Goal: Information Seeking & Learning: Learn about a topic

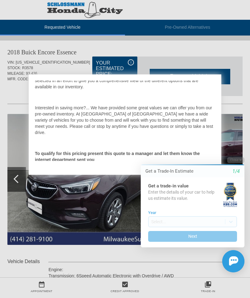
scroll to position [68, 0]
click at [110, 232] on div at bounding box center [125, 149] width 250 height 298
click at [241, 94] on div at bounding box center [125, 149] width 250 height 298
click at [247, 91] on div at bounding box center [125, 149] width 250 height 298
click at [227, 258] on button at bounding box center [234, 261] width 22 height 22
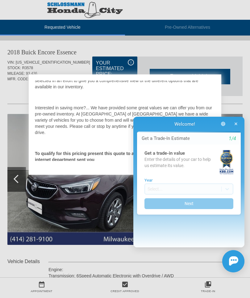
click at [239, 124] on button "button" at bounding box center [236, 124] width 12 height 11
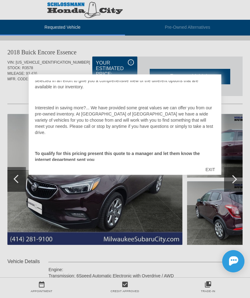
click at [213, 167] on div "EXIT" at bounding box center [211, 169] width 22 height 19
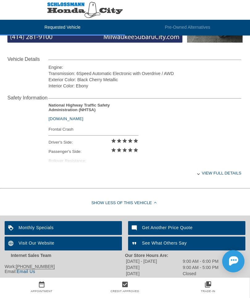
scroll to position [203, 0]
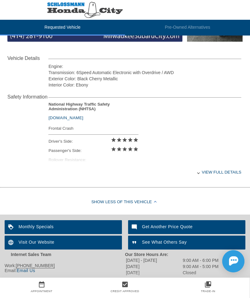
click at [222, 175] on div "View full details" at bounding box center [145, 172] width 193 height 15
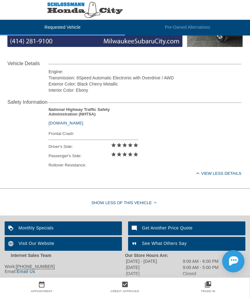
scroll to position [221, 0]
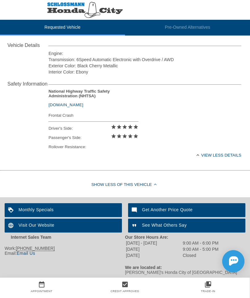
click at [108, 204] on div "Monthly Specials" at bounding box center [63, 210] width 117 height 14
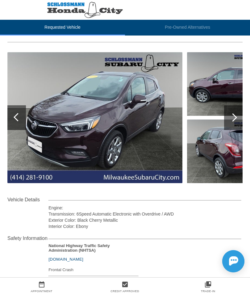
scroll to position [0, 0]
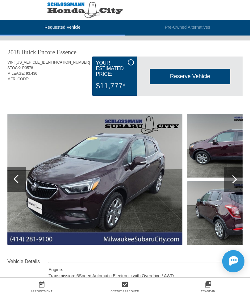
click at [238, 179] on div at bounding box center [233, 179] width 19 height 25
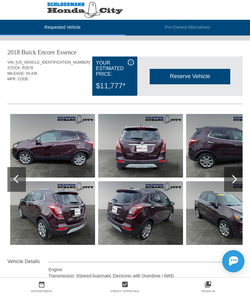
click at [237, 177] on div at bounding box center [233, 179] width 19 height 25
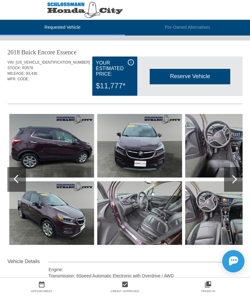
click at [236, 175] on div at bounding box center [233, 179] width 19 height 25
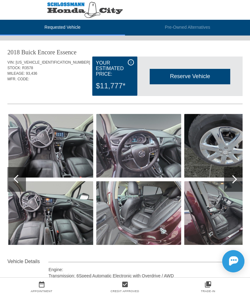
click at [237, 174] on div at bounding box center [233, 179] width 19 height 25
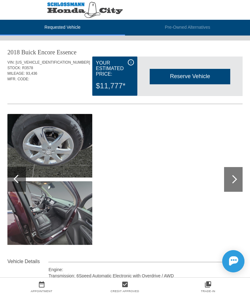
click at [235, 173] on div at bounding box center [233, 179] width 19 height 25
click at [16, 174] on div at bounding box center [16, 179] width 19 height 25
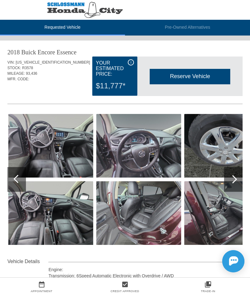
click at [15, 184] on div at bounding box center [16, 179] width 19 height 25
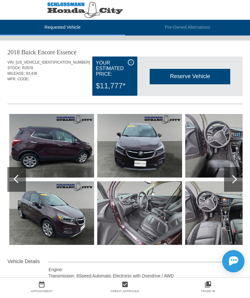
click at [211, 26] on li "Pre-Owned Alternatives" at bounding box center [187, 28] width 125 height 16
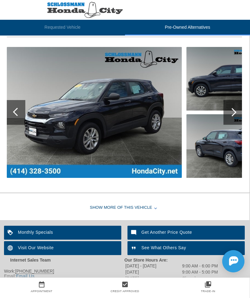
scroll to position [576, 1]
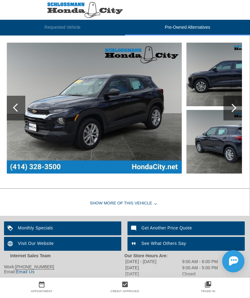
click at [151, 205] on div "Show More of this Vehicle" at bounding box center [124, 203] width 250 height 25
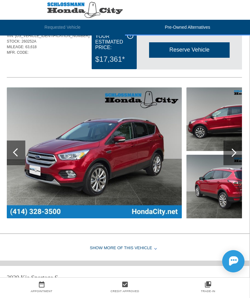
scroll to position [0, 1]
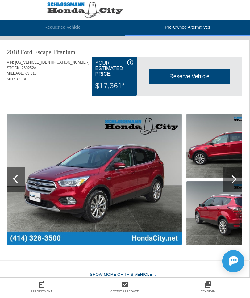
click at [103, 25] on li "Requested Vehicle" at bounding box center [62, 28] width 125 height 16
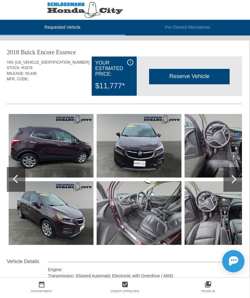
click at [236, 183] on div at bounding box center [233, 179] width 19 height 25
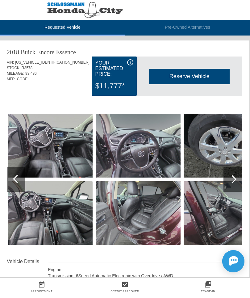
click at [234, 181] on div at bounding box center [232, 179] width 8 height 8
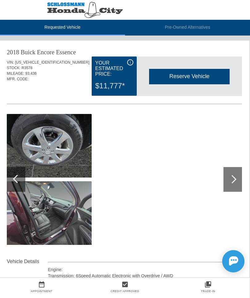
click at [236, 177] on div at bounding box center [233, 179] width 19 height 25
click at [18, 182] on div at bounding box center [17, 179] width 8 height 8
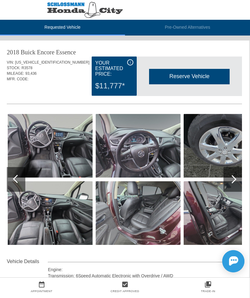
click at [17, 173] on div at bounding box center [16, 179] width 19 height 25
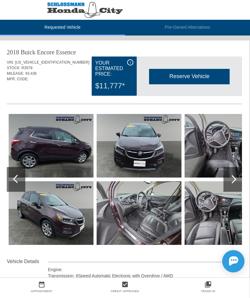
click at [13, 181] on div at bounding box center [16, 179] width 19 height 25
